Goal: Task Accomplishment & Management: Use online tool/utility

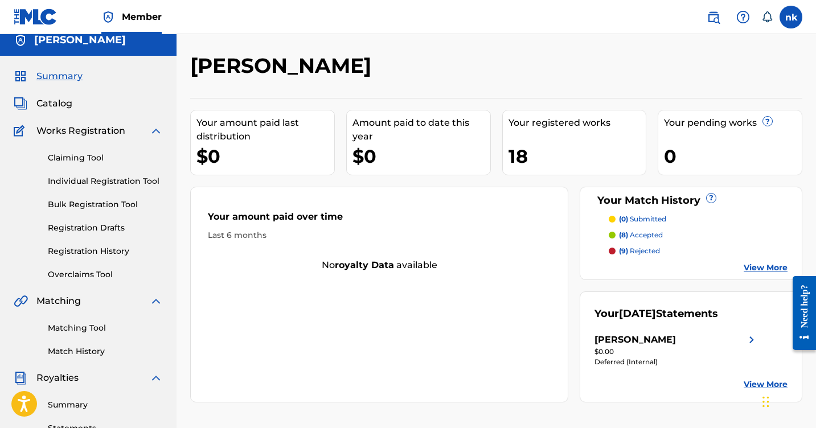
scroll to position [-2, 0]
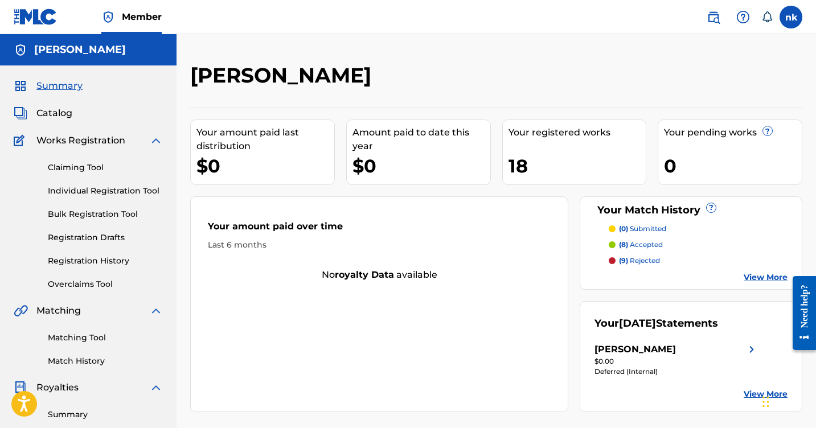
click at [93, 169] on link "Claiming Tool" at bounding box center [105, 168] width 115 height 12
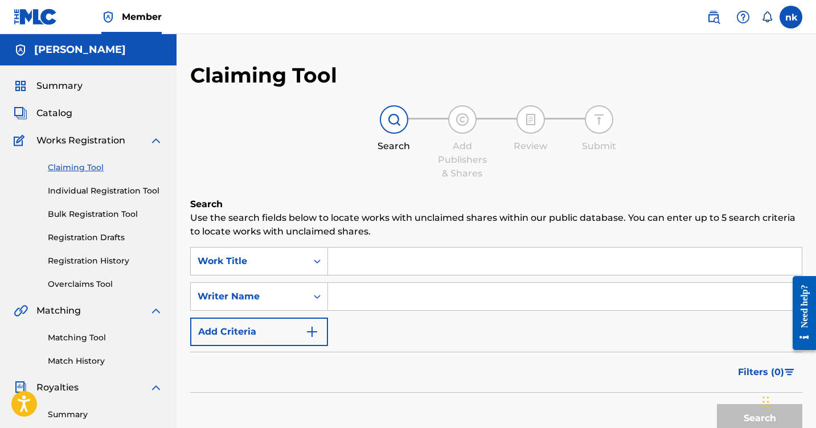
click at [83, 192] on link "Individual Registration Tool" at bounding box center [105, 191] width 115 height 12
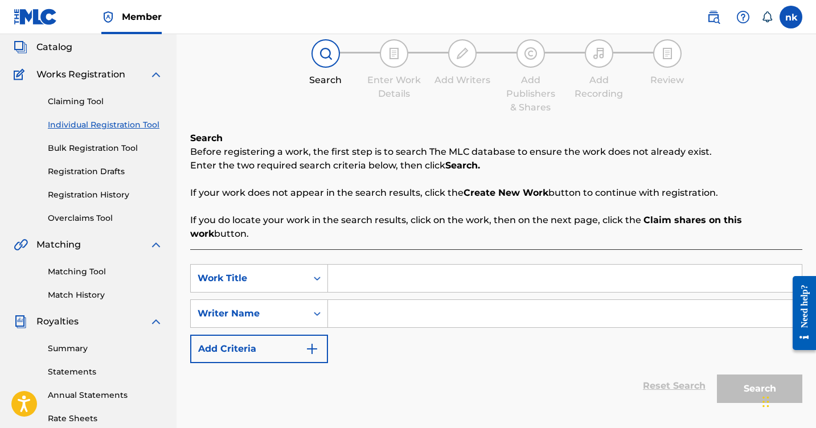
scroll to position [53, 0]
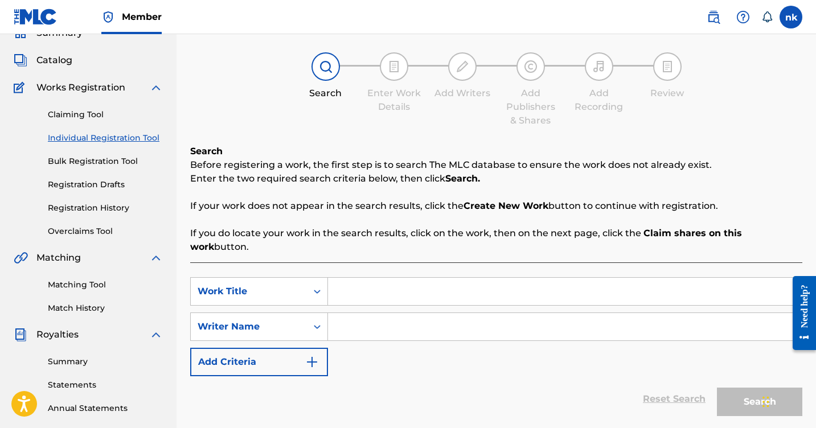
click at [67, 113] on link "Claiming Tool" at bounding box center [105, 115] width 115 height 12
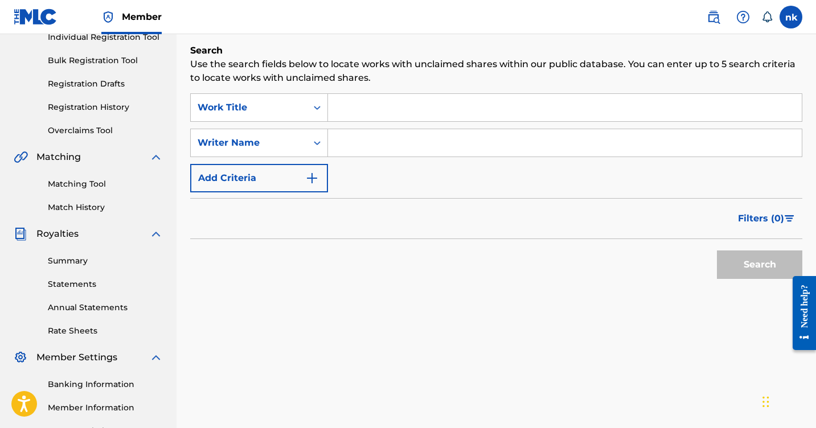
scroll to position [157, 0]
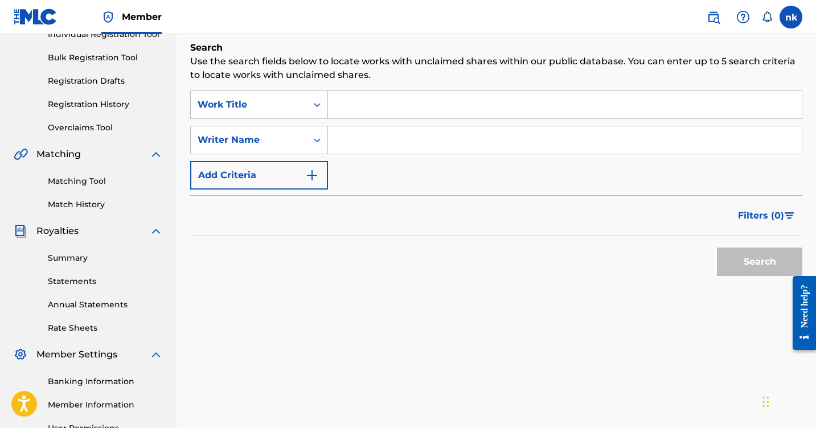
click at [56, 179] on link "Matching Tool" at bounding box center [105, 181] width 115 height 12
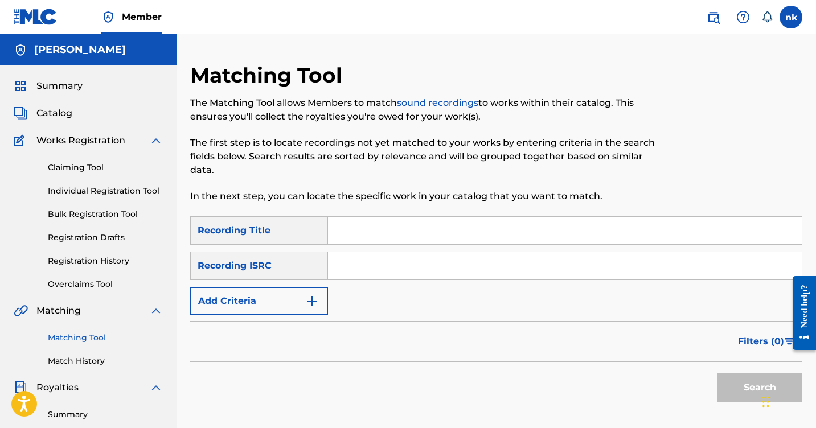
click at [60, 167] on link "Claiming Tool" at bounding box center [105, 168] width 115 height 12
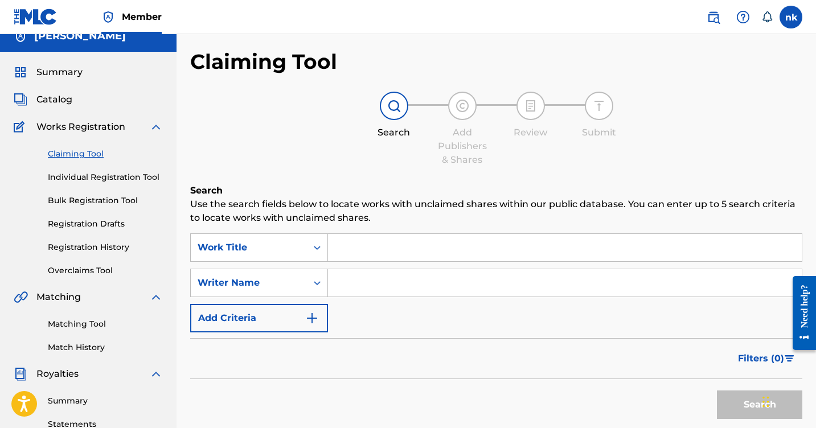
scroll to position [-2, 0]
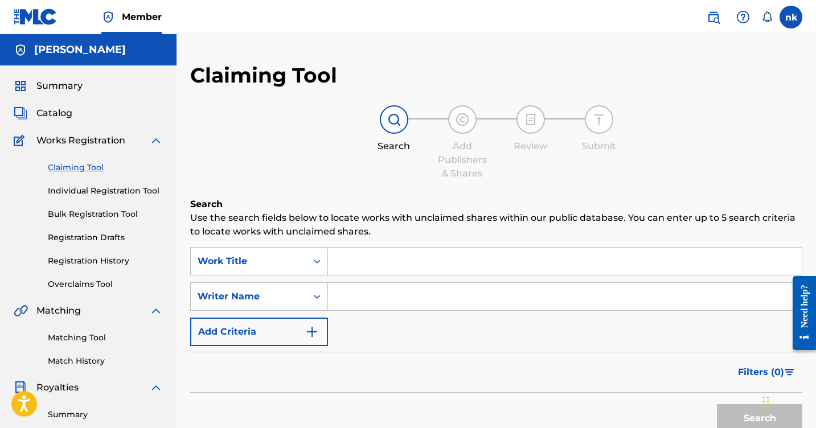
click at [83, 170] on link "Claiming Tool" at bounding box center [105, 168] width 115 height 12
click at [51, 337] on link "Matching Tool" at bounding box center [105, 338] width 115 height 12
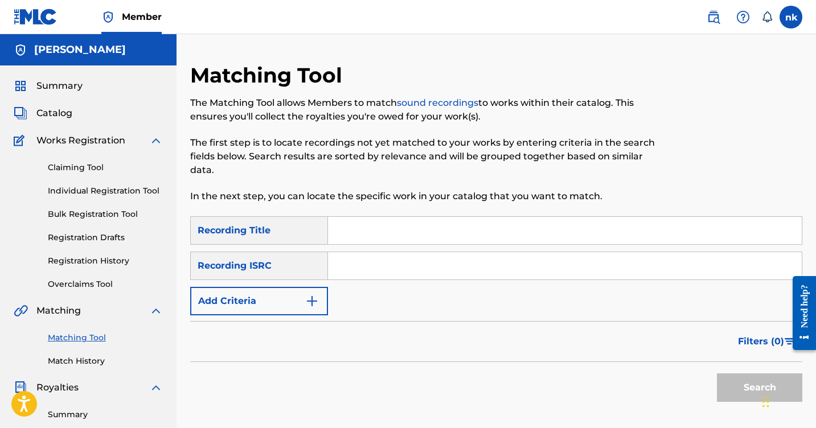
click at [85, 168] on link "Claiming Tool" at bounding box center [105, 168] width 115 height 12
